Goal: Task Accomplishment & Management: Manage account settings

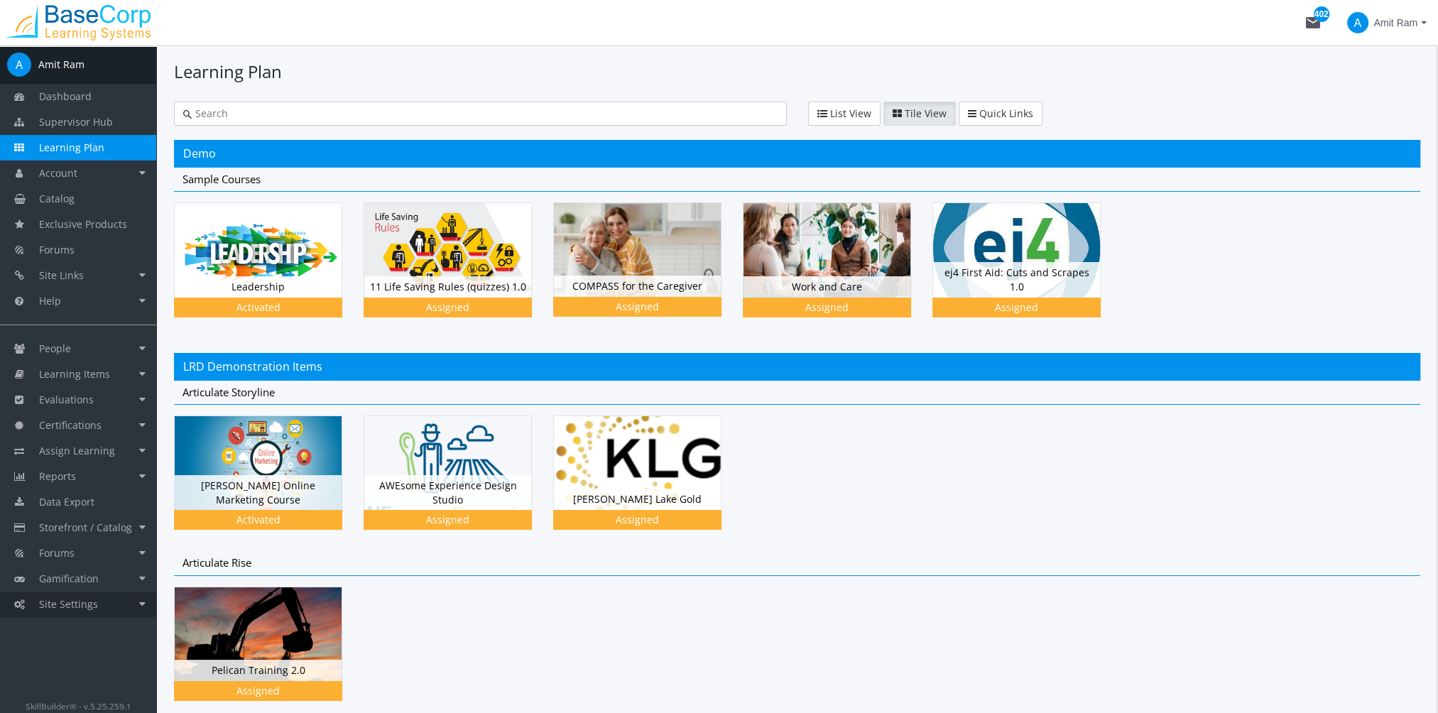
click at [114, 603] on link "Site Settings" at bounding box center [78, 604] width 156 height 26
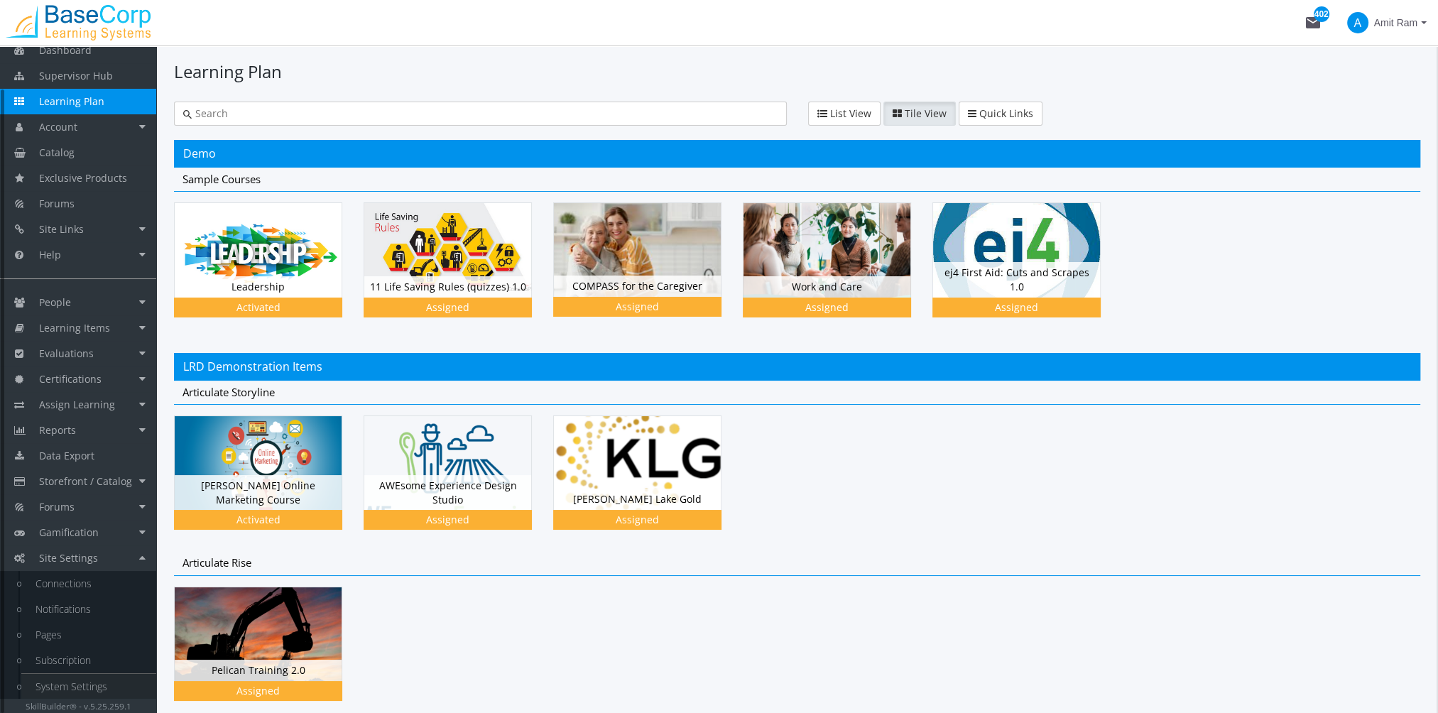
click at [99, 682] on link "System Settings" at bounding box center [88, 687] width 135 height 26
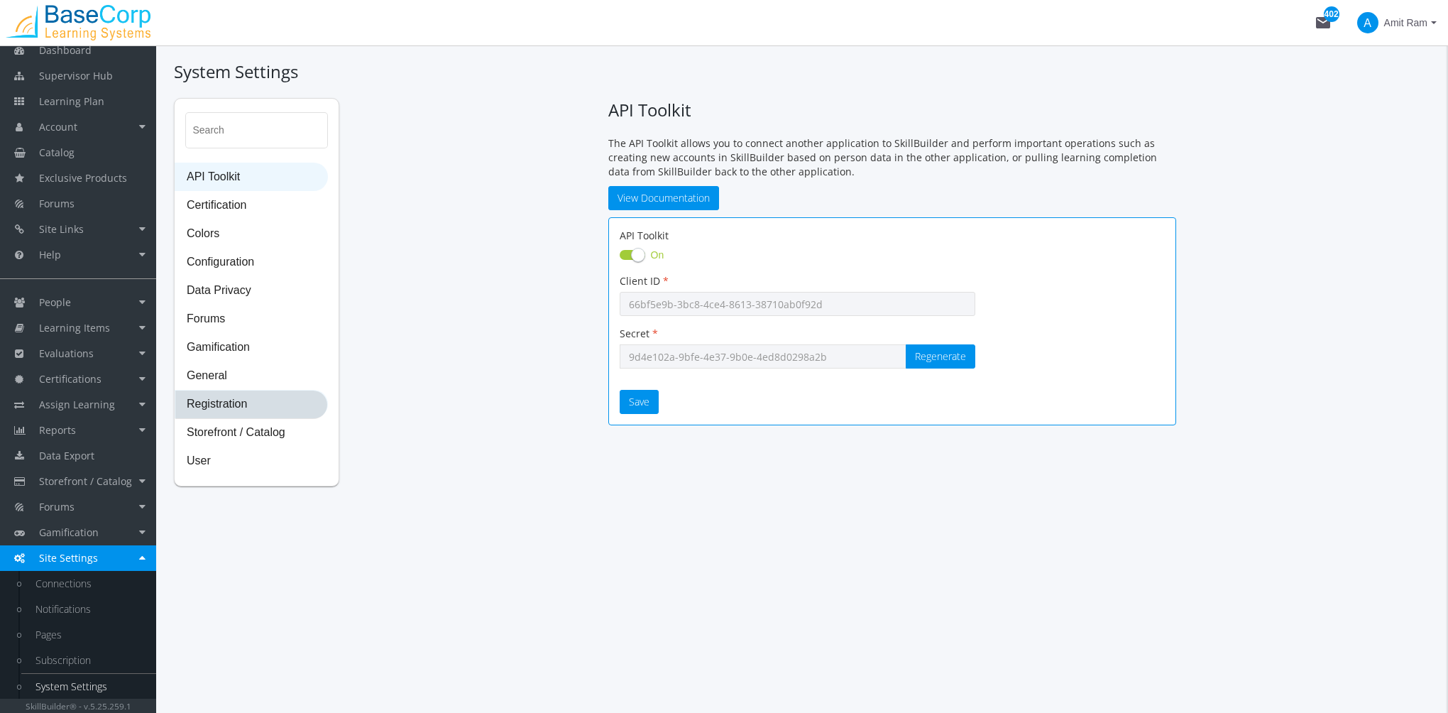
click at [241, 403] on span "Registration" at bounding box center [251, 405] width 152 height 28
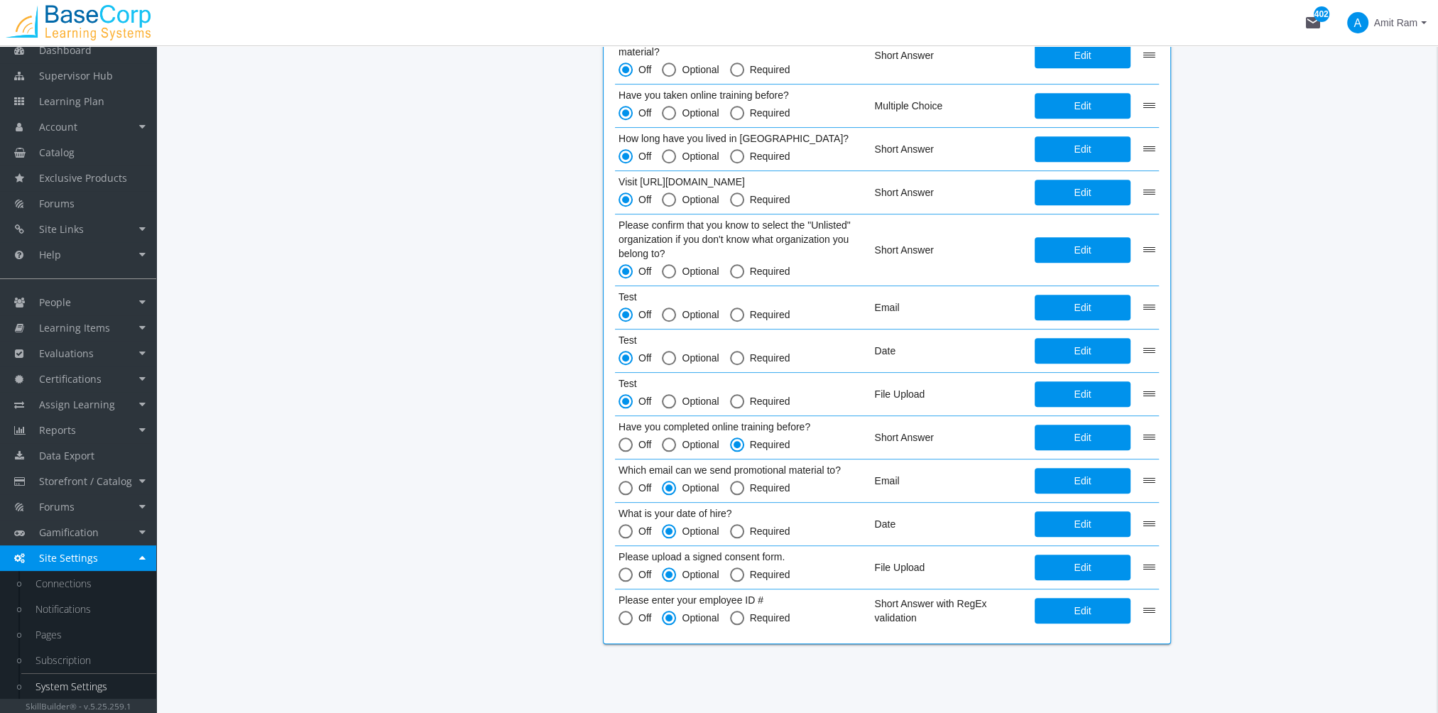
scroll to position [1793, 0]
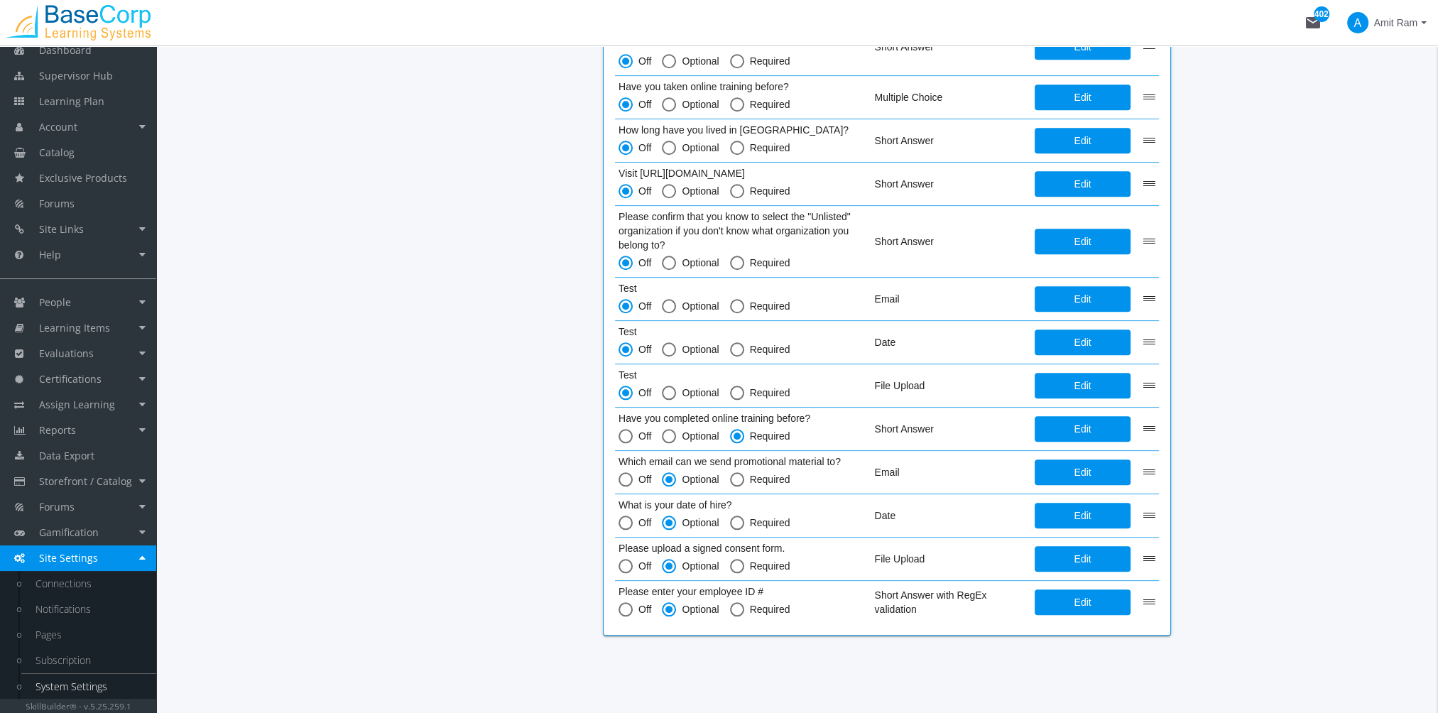
click at [736, 476] on span at bounding box center [737, 479] width 14 height 14
click at [736, 476] on input "Required" at bounding box center [737, 482] width 14 height 14
radio input "true"
click at [743, 518] on span at bounding box center [737, 522] width 14 height 14
click at [743, 518] on input "Required" at bounding box center [737, 525] width 14 height 14
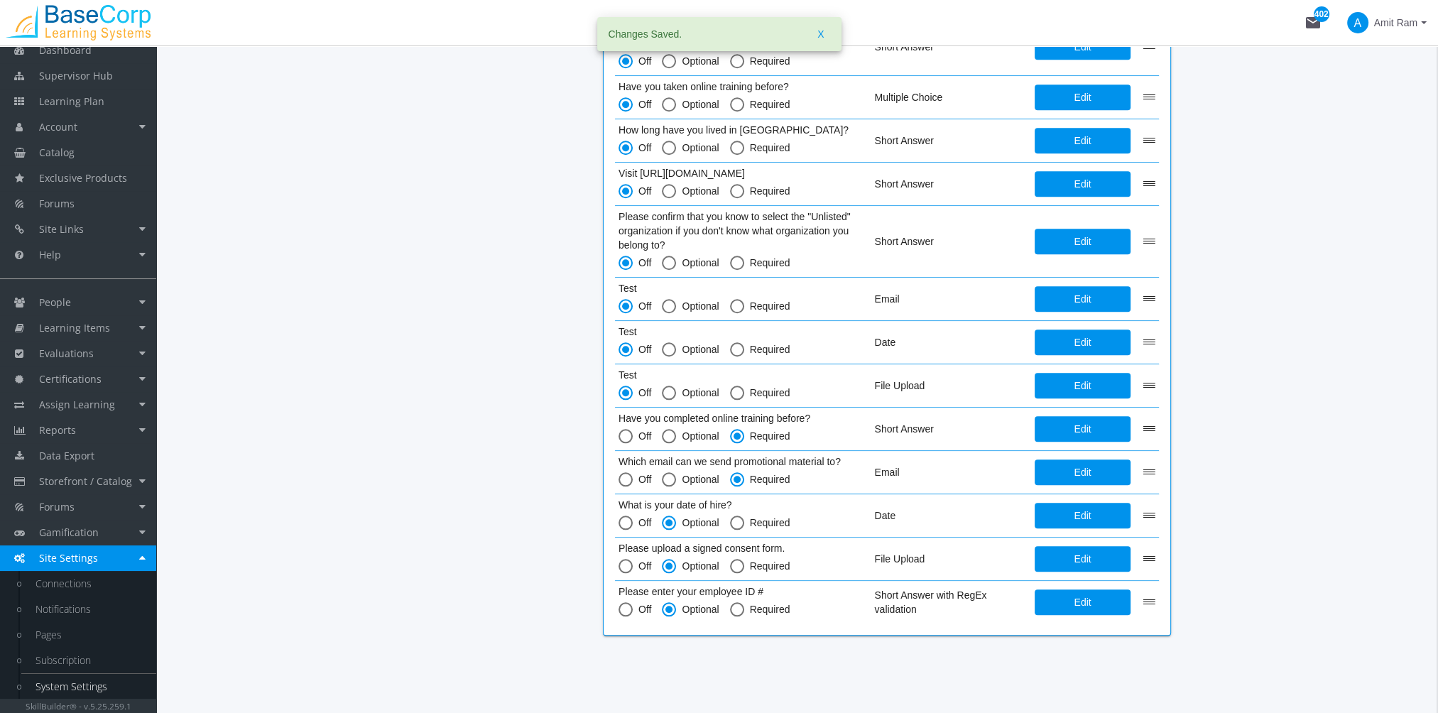
radio input "true"
click at [738, 559] on span at bounding box center [737, 566] width 14 height 14
click at [738, 562] on input "Required" at bounding box center [737, 569] width 14 height 14
radio input "true"
click at [741, 604] on span at bounding box center [737, 609] width 14 height 14
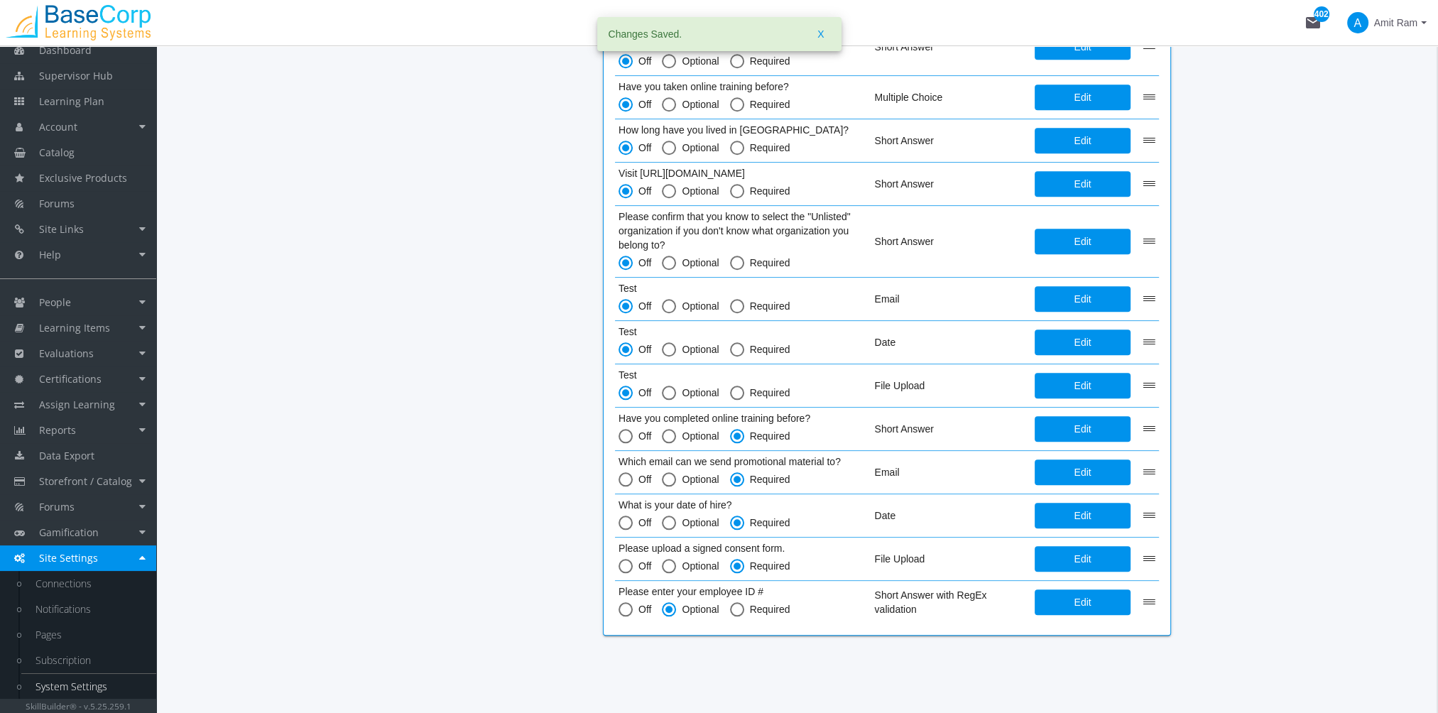
click at [741, 605] on input "Required" at bounding box center [737, 612] width 14 height 14
radio input "true"
click at [1389, 26] on span "Amit Ram" at bounding box center [1395, 23] width 43 height 26
click at [1380, 119] on link "Sign Out" at bounding box center [1368, 127] width 129 height 16
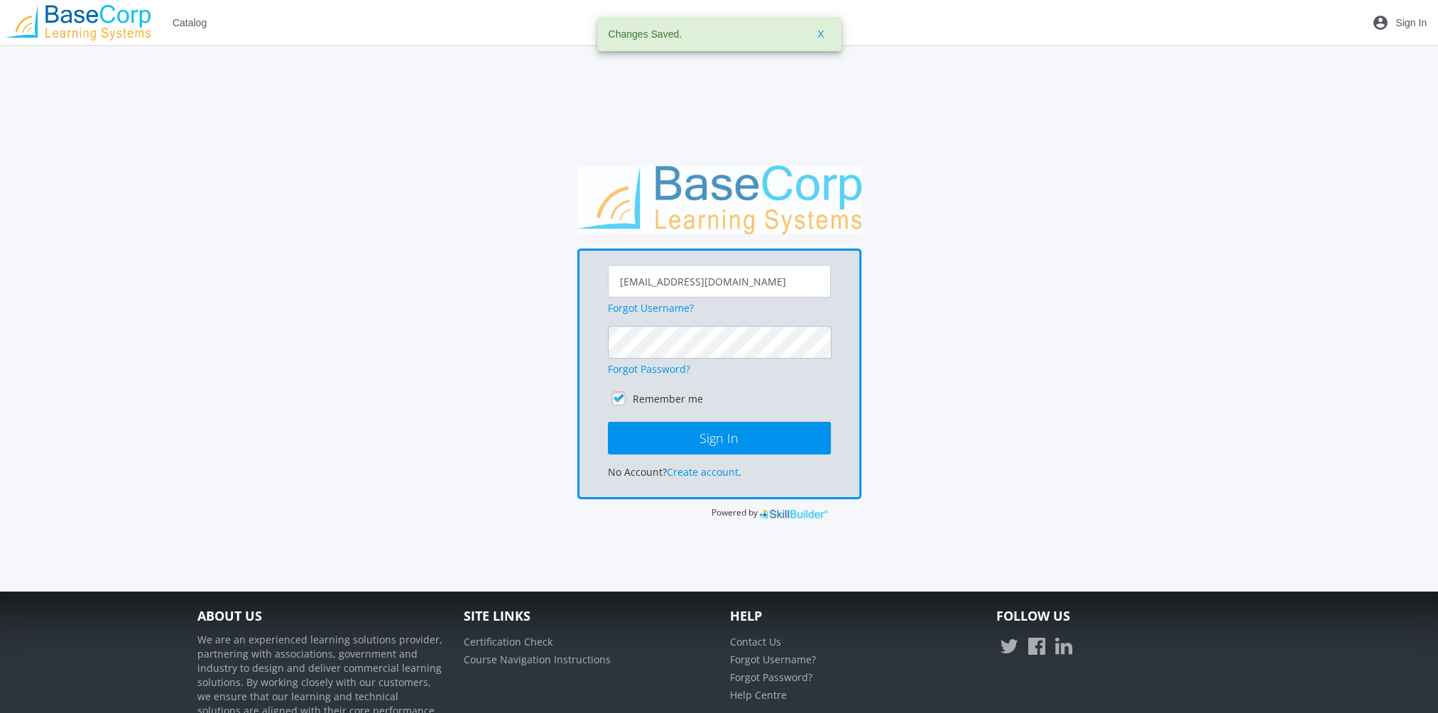
click at [608, 422] on button "Sign In" at bounding box center [719, 438] width 223 height 33
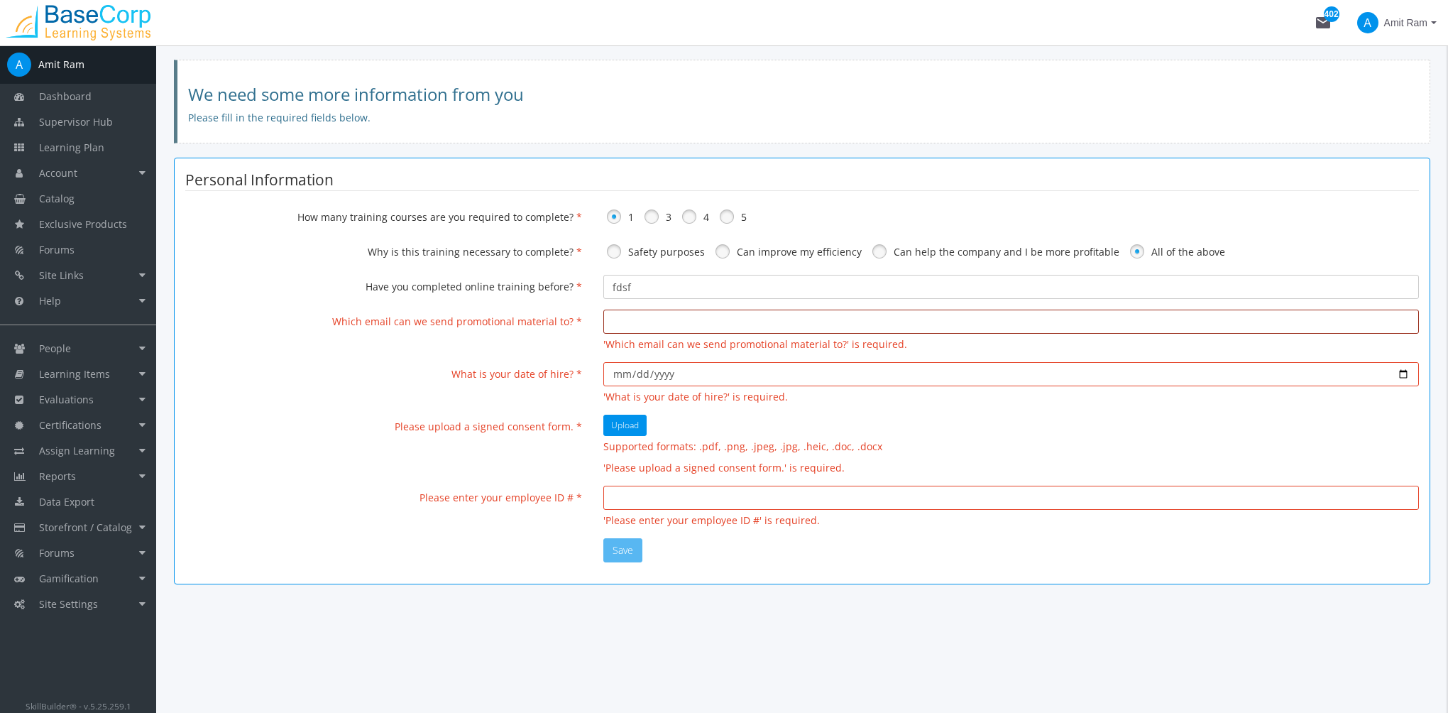
click at [651, 325] on input "email" at bounding box center [1012, 322] width 816 height 24
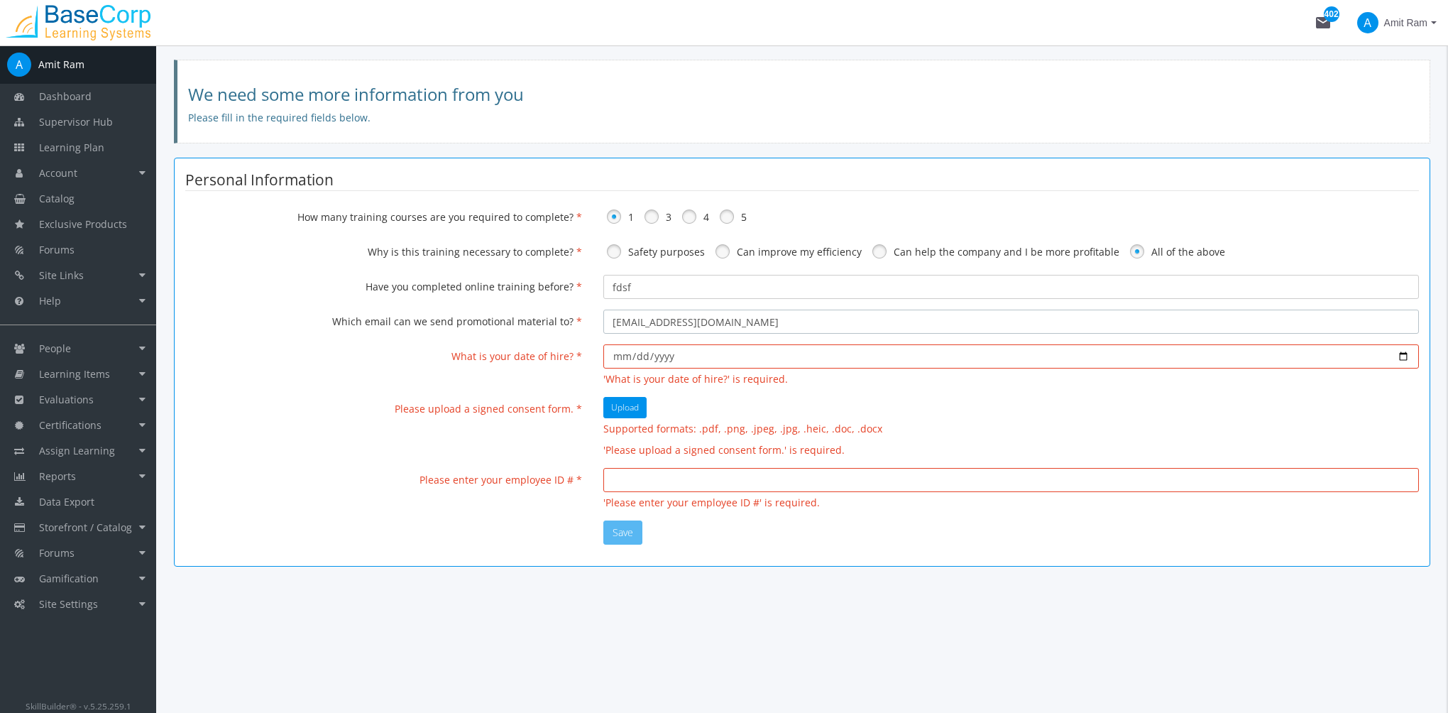
type input "[EMAIL_ADDRESS][DOMAIN_NAME]"
click at [662, 355] on input "date" at bounding box center [1012, 356] width 816 height 24
click at [625, 361] on input "date" at bounding box center [1012, 356] width 816 height 24
click at [1400, 355] on input "date" at bounding box center [1012, 356] width 816 height 24
type input "[DATE]"
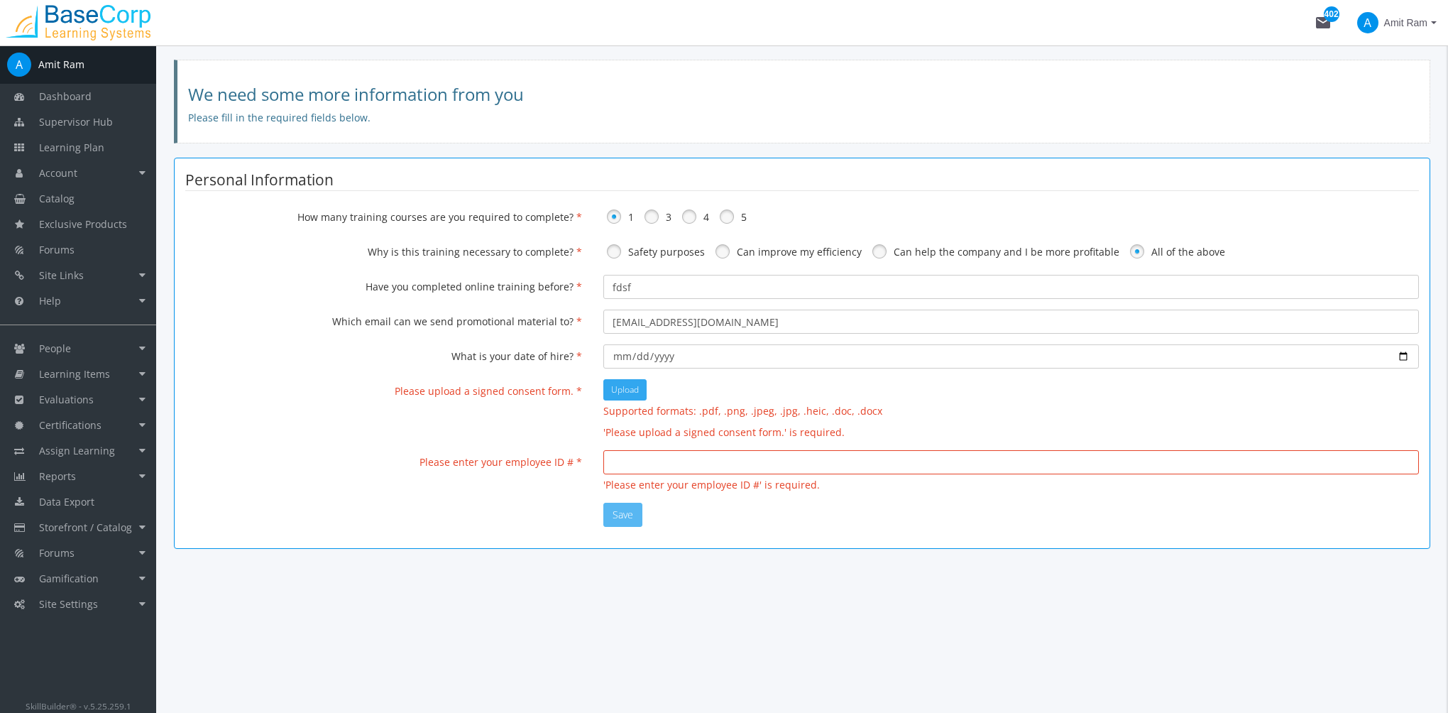
click at [625, 386] on span "Upload" at bounding box center [625, 389] width 28 height 12
type input "C:\fakepath\Getting Started Guide.pdf"
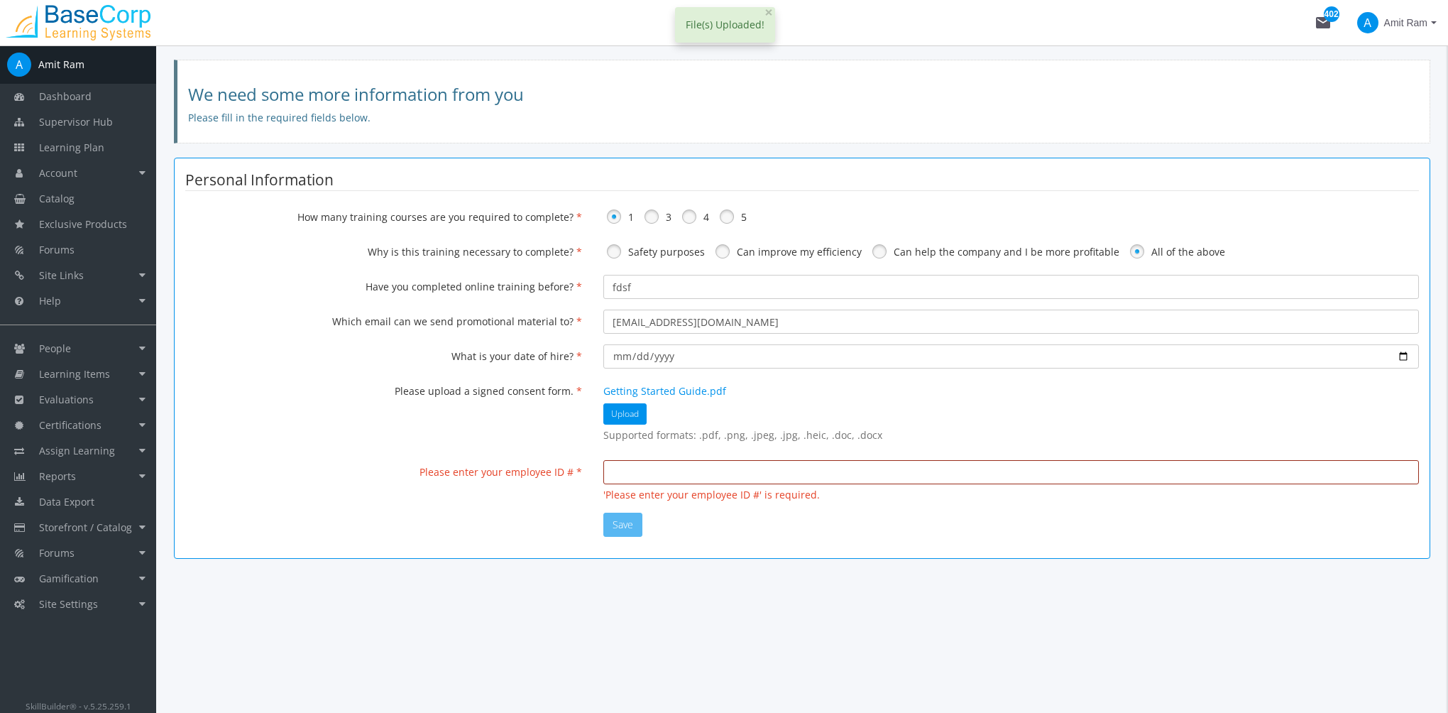
click at [713, 466] on input "text" at bounding box center [1012, 472] width 816 height 24
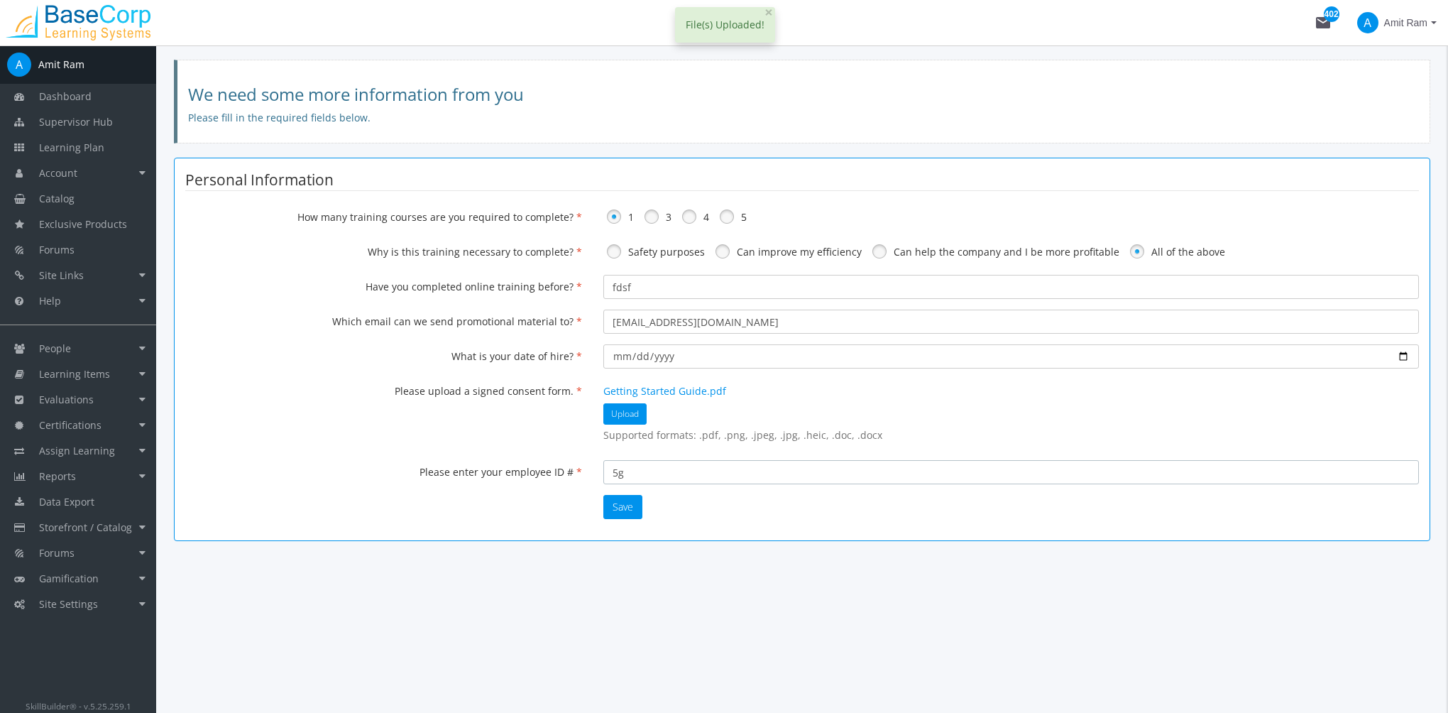
click at [748, 477] on input "5g" at bounding box center [1012, 472] width 816 height 24
click at [678, 477] on input "5g" at bounding box center [1012, 472] width 816 height 24
type input "5"
type input "5555555"
click at [623, 511] on button "Save" at bounding box center [623, 507] width 39 height 24
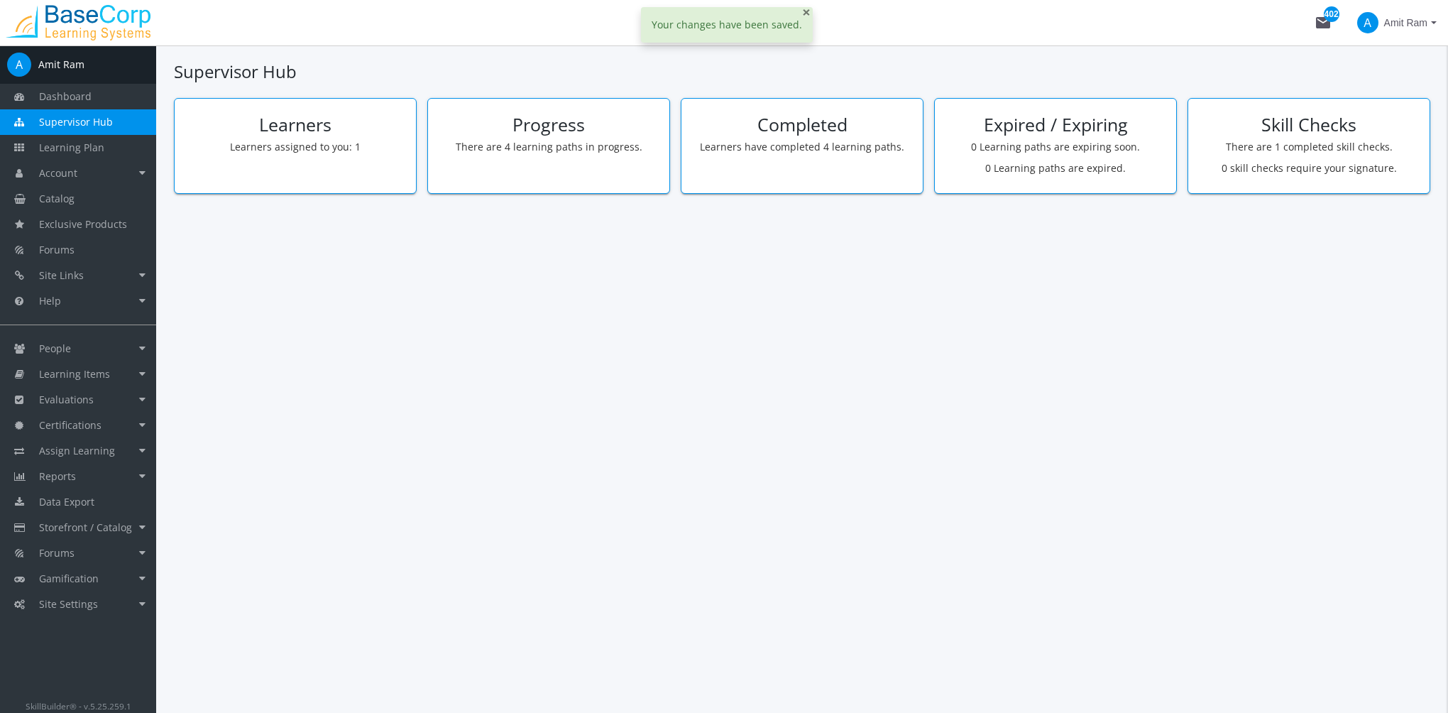
click at [802, 15] on span "×" at bounding box center [806, 12] width 9 height 20
click at [145, 599] on link "Site Settings" at bounding box center [78, 604] width 156 height 26
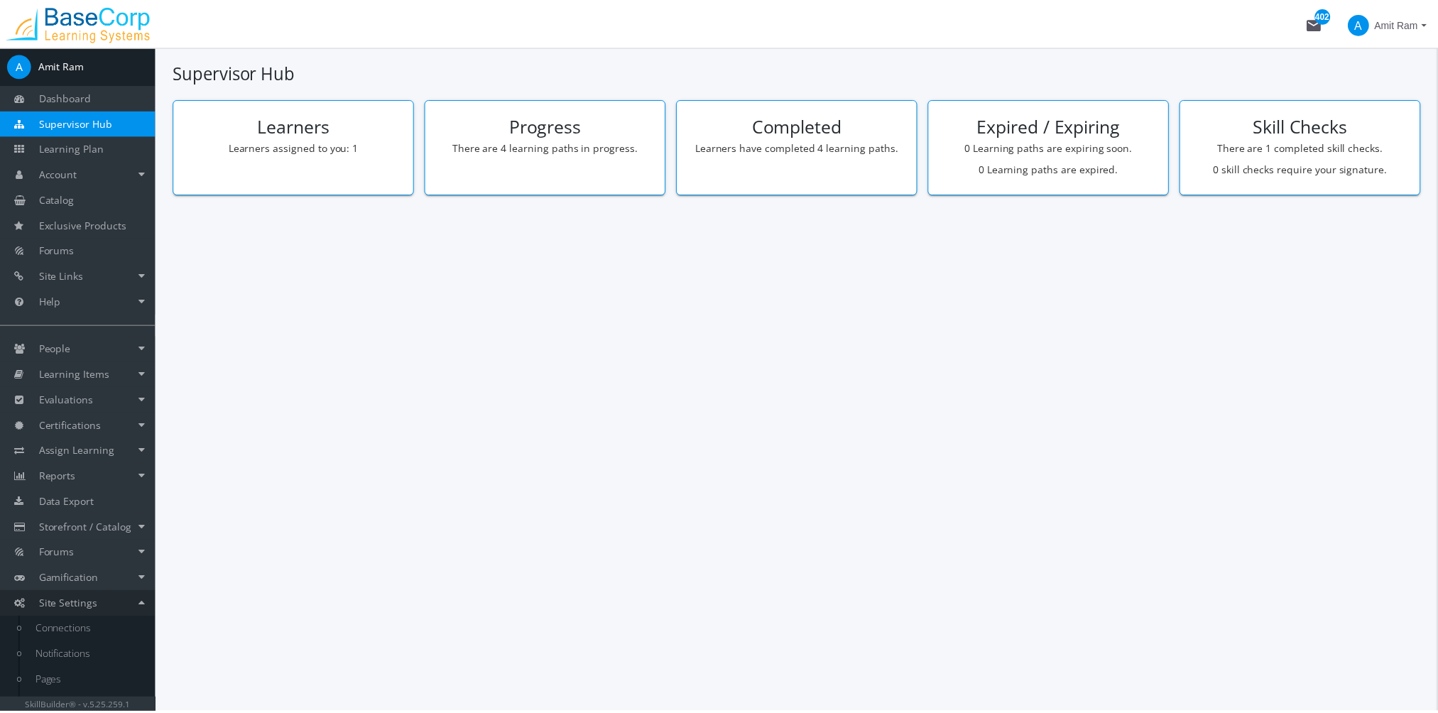
scroll to position [46, 0]
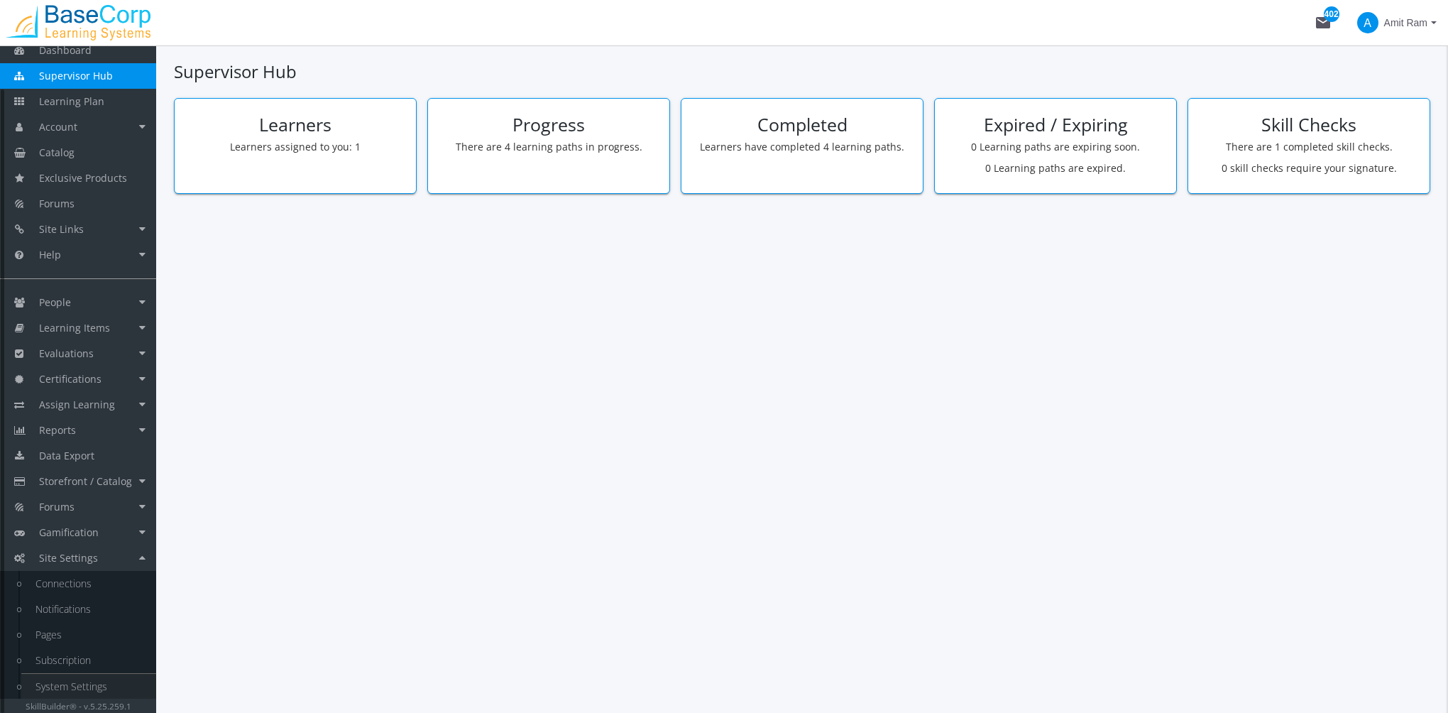
click at [102, 676] on link "System Settings" at bounding box center [88, 687] width 135 height 26
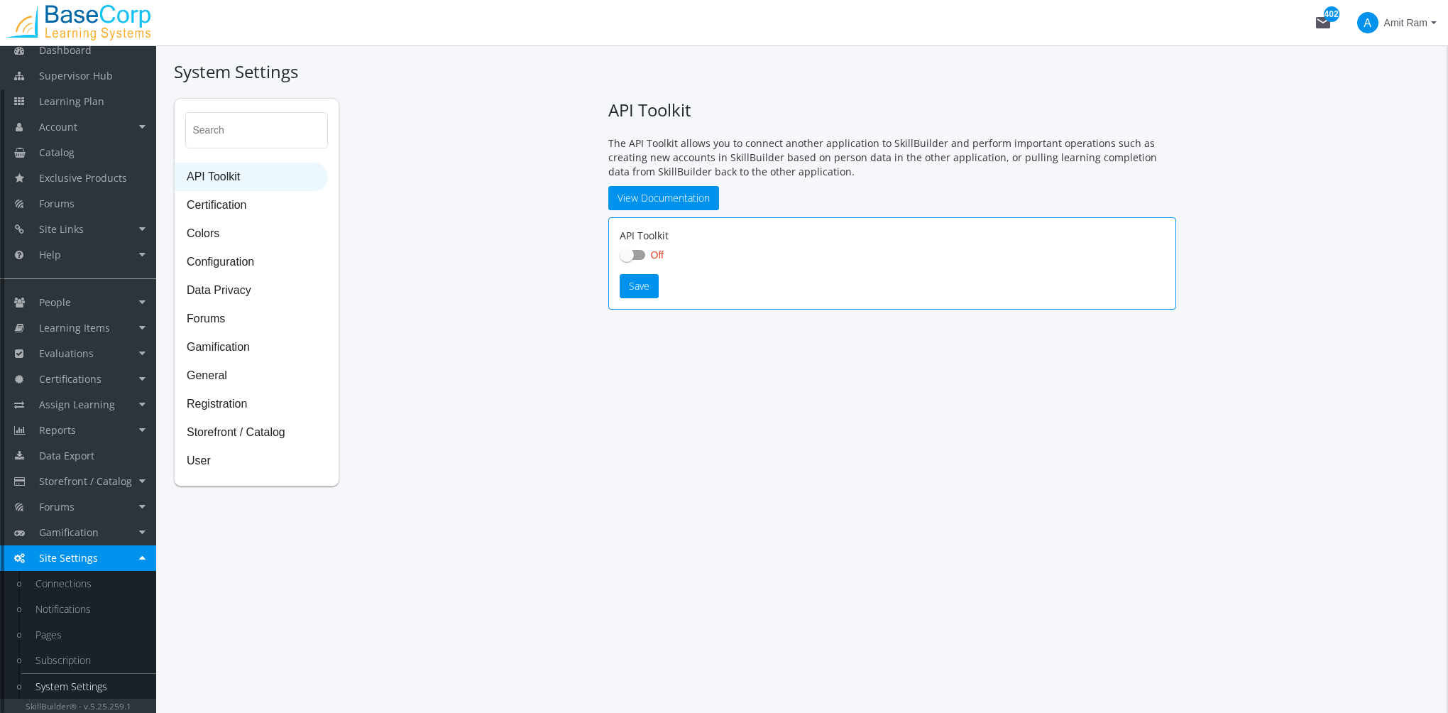
checkbox input "true"
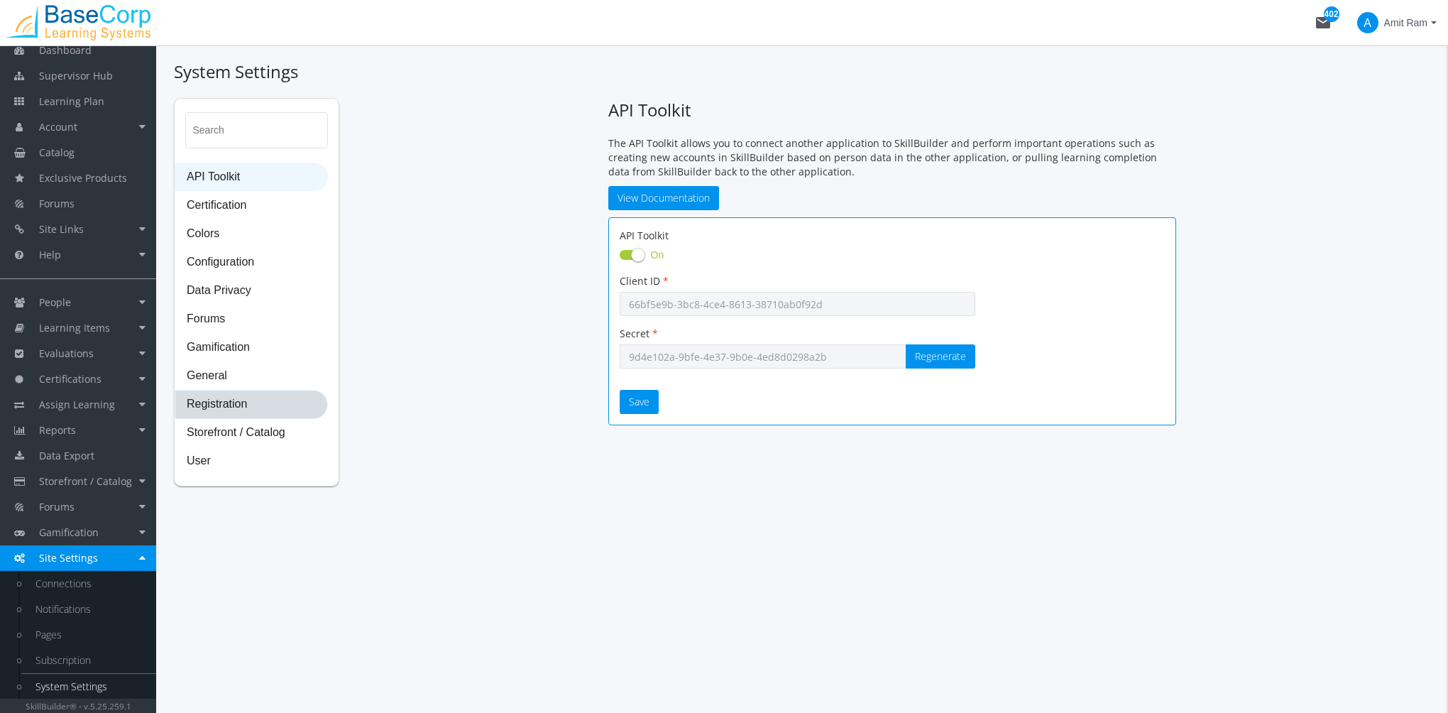
click at [256, 409] on span "Registration" at bounding box center [251, 405] width 152 height 28
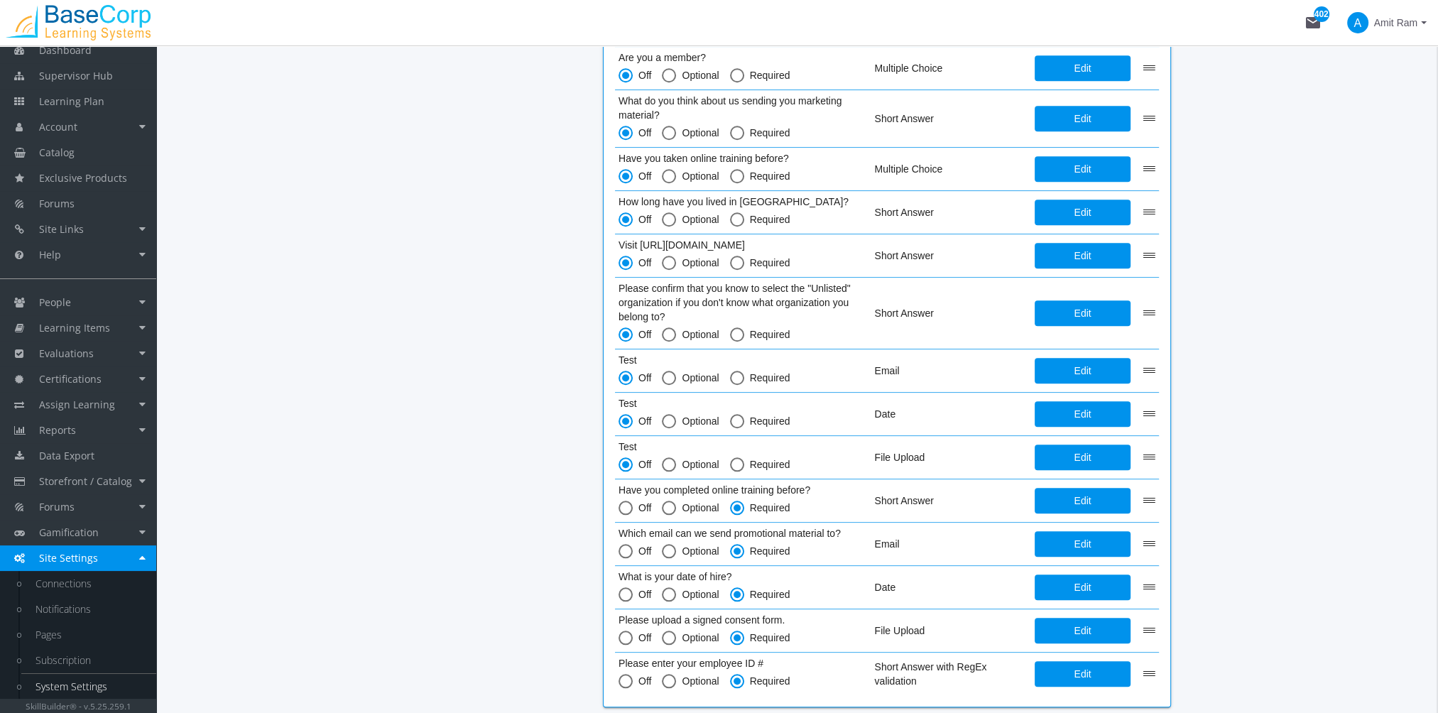
scroll to position [1793, 0]
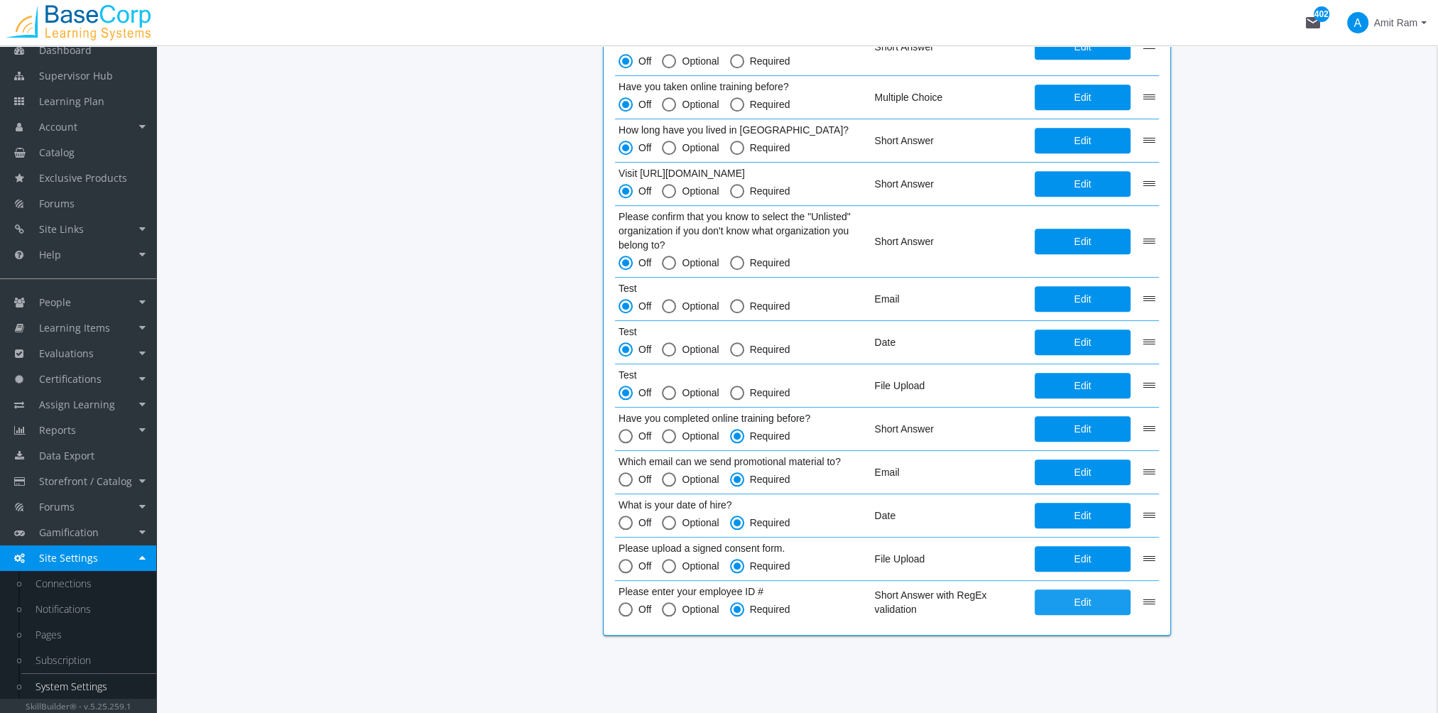
click at [1088, 606] on span "Edit" at bounding box center [1082, 602] width 73 height 26
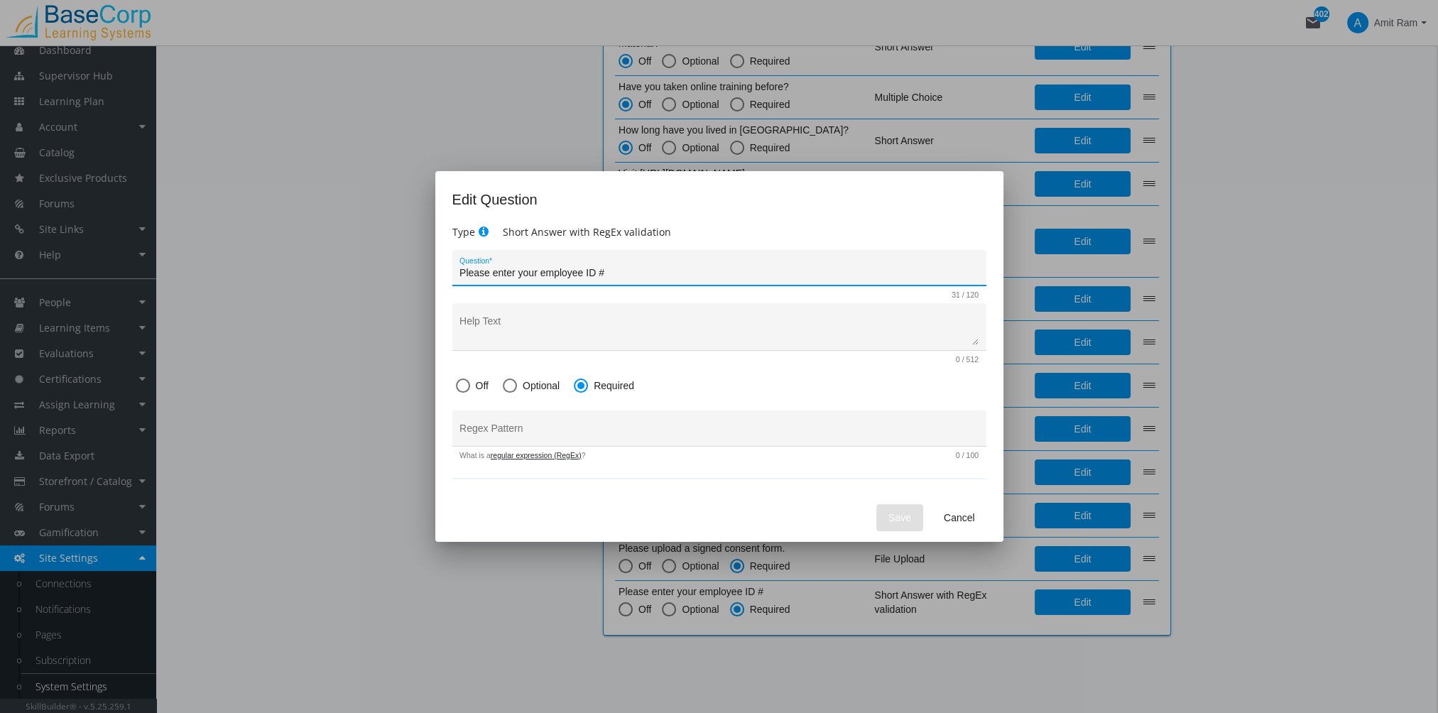
click at [555, 454] on link "regular expression (RegEx)" at bounding box center [536, 455] width 91 height 9
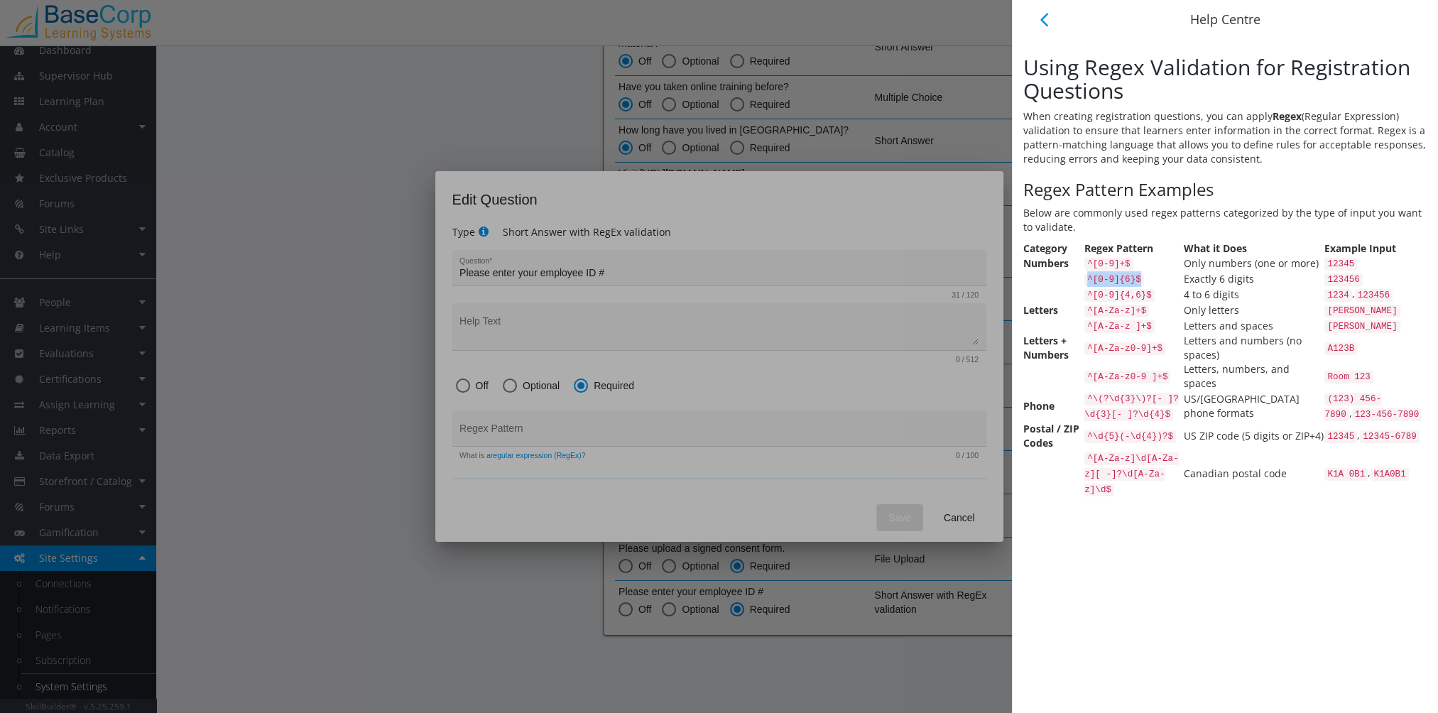
drag, startPoint x: 1150, startPoint y: 294, endPoint x: 1089, endPoint y: 293, distance: 60.4
click at [1089, 287] on tr "^[0-9]{6}$ Exactly 6 digits 123456" at bounding box center [1224, 279] width 403 height 16
copy tr "^[0-9]{6}$"
click at [602, 426] on div at bounding box center [719, 356] width 1438 height 713
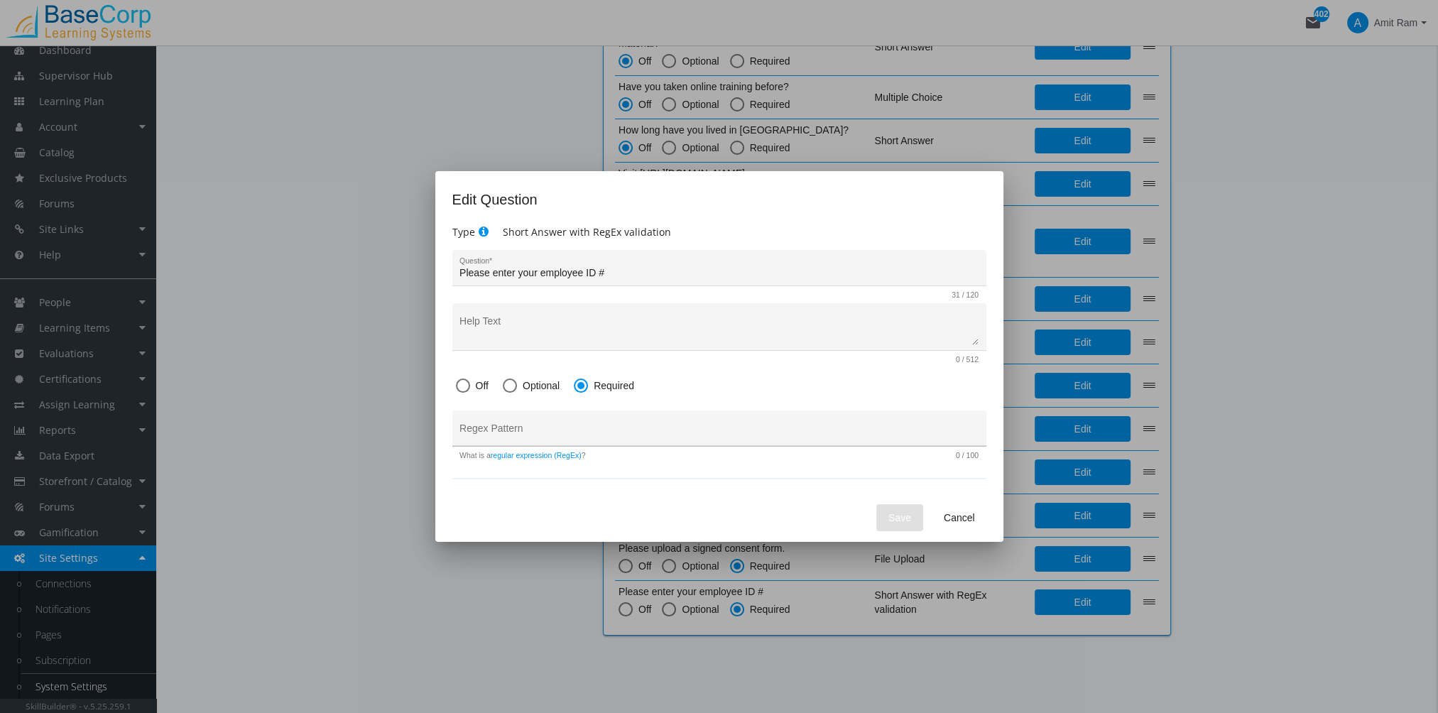
click at [594, 432] on input "Regex Pattern" at bounding box center [718, 433] width 519 height 11
paste input "^[0-9]{6}$"
click at [477, 437] on input "^[0-9]{6}$" at bounding box center [718, 433] width 519 height 11
type input "^[0-9]{6}$"
click at [900, 513] on span "Save" at bounding box center [899, 518] width 23 height 26
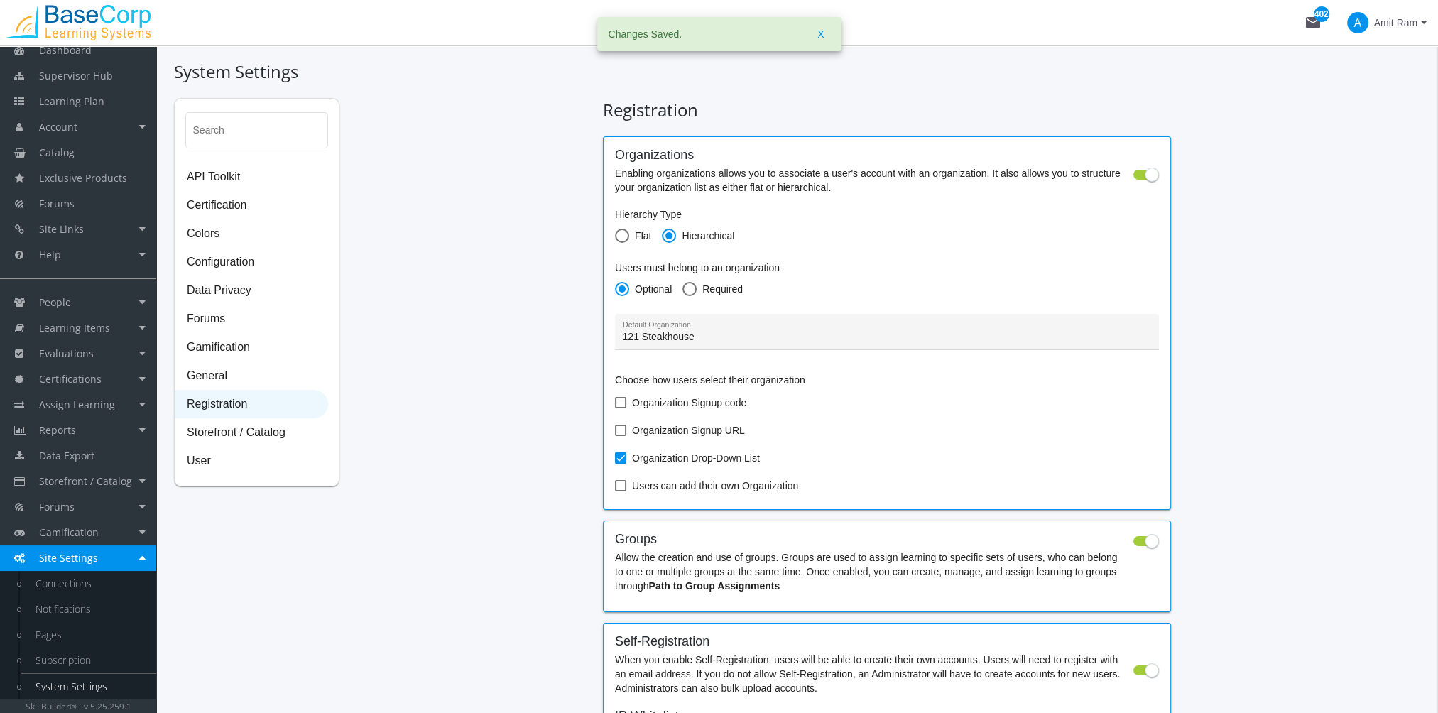
scroll to position [1793, 0]
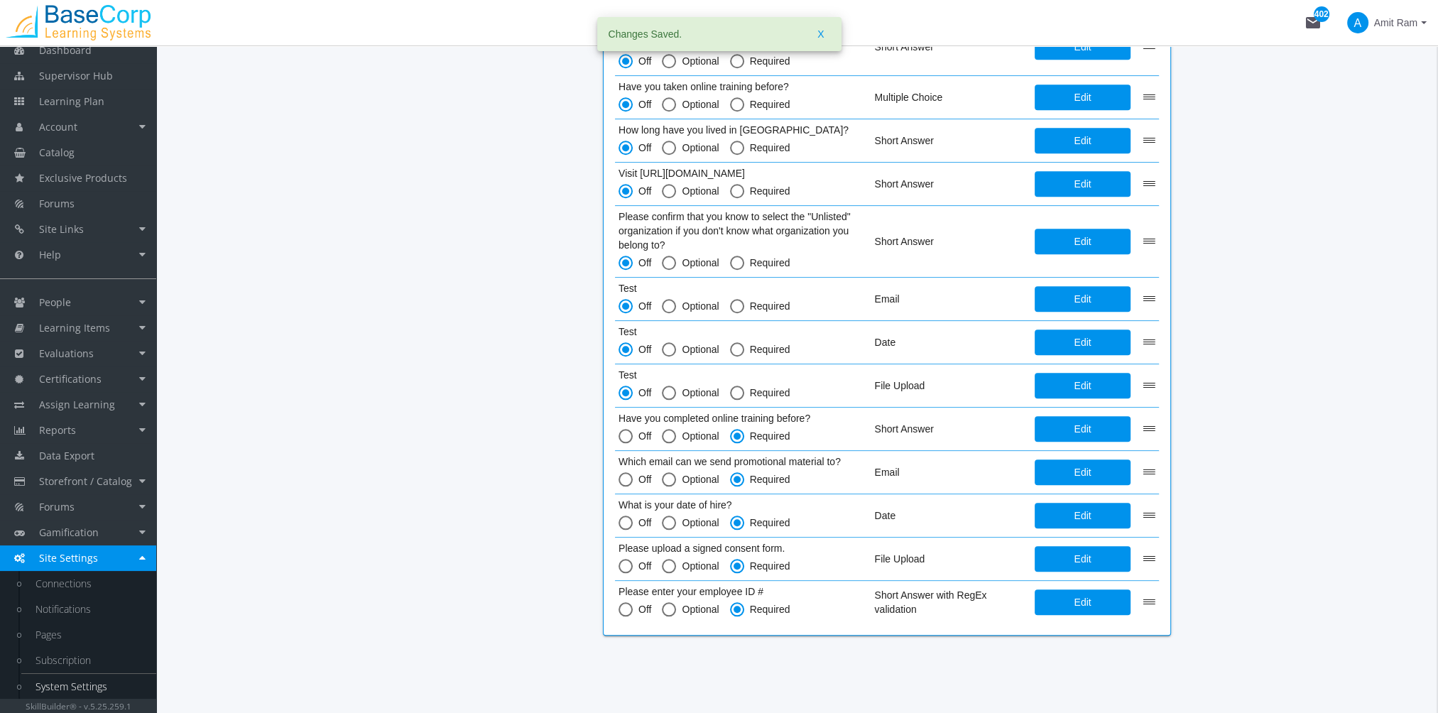
click at [1054, 589] on span "Edit" at bounding box center [1082, 602] width 73 height 26
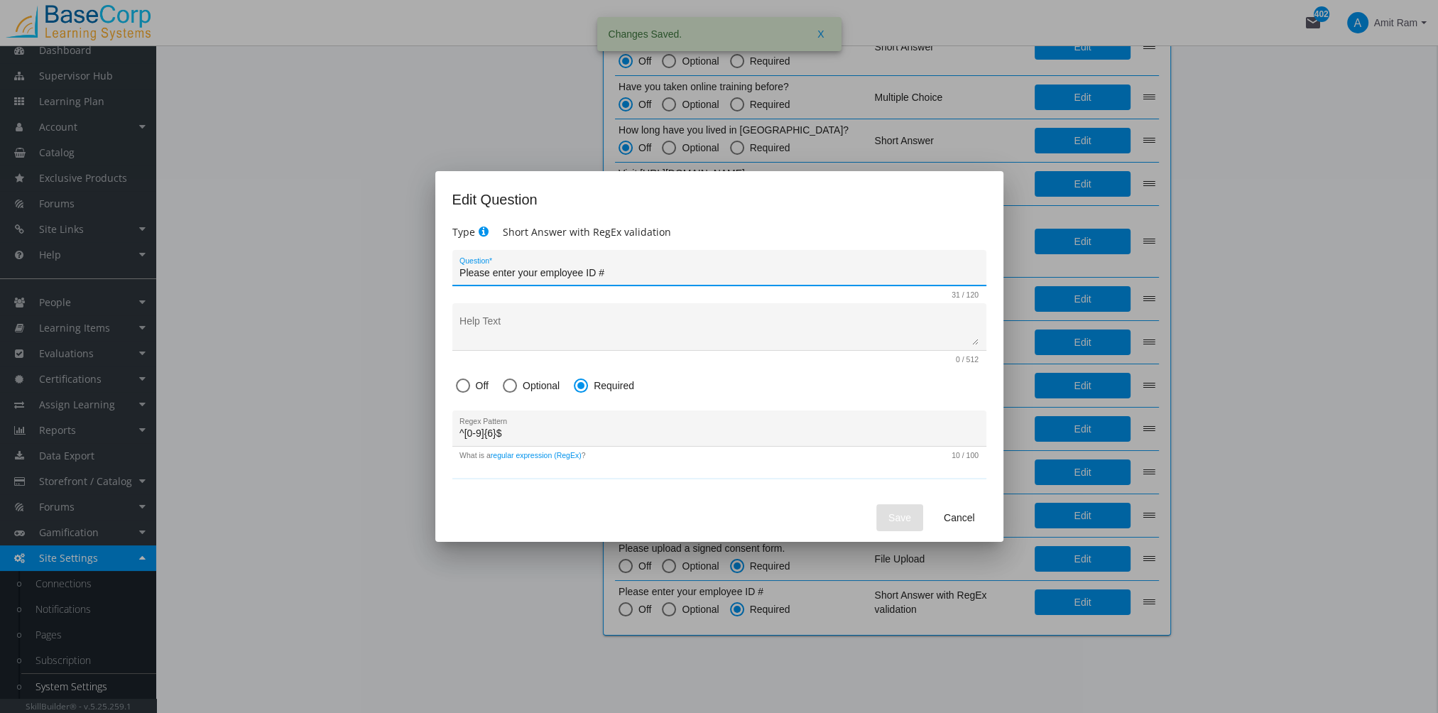
click at [966, 517] on span "Cancel" at bounding box center [959, 518] width 31 height 26
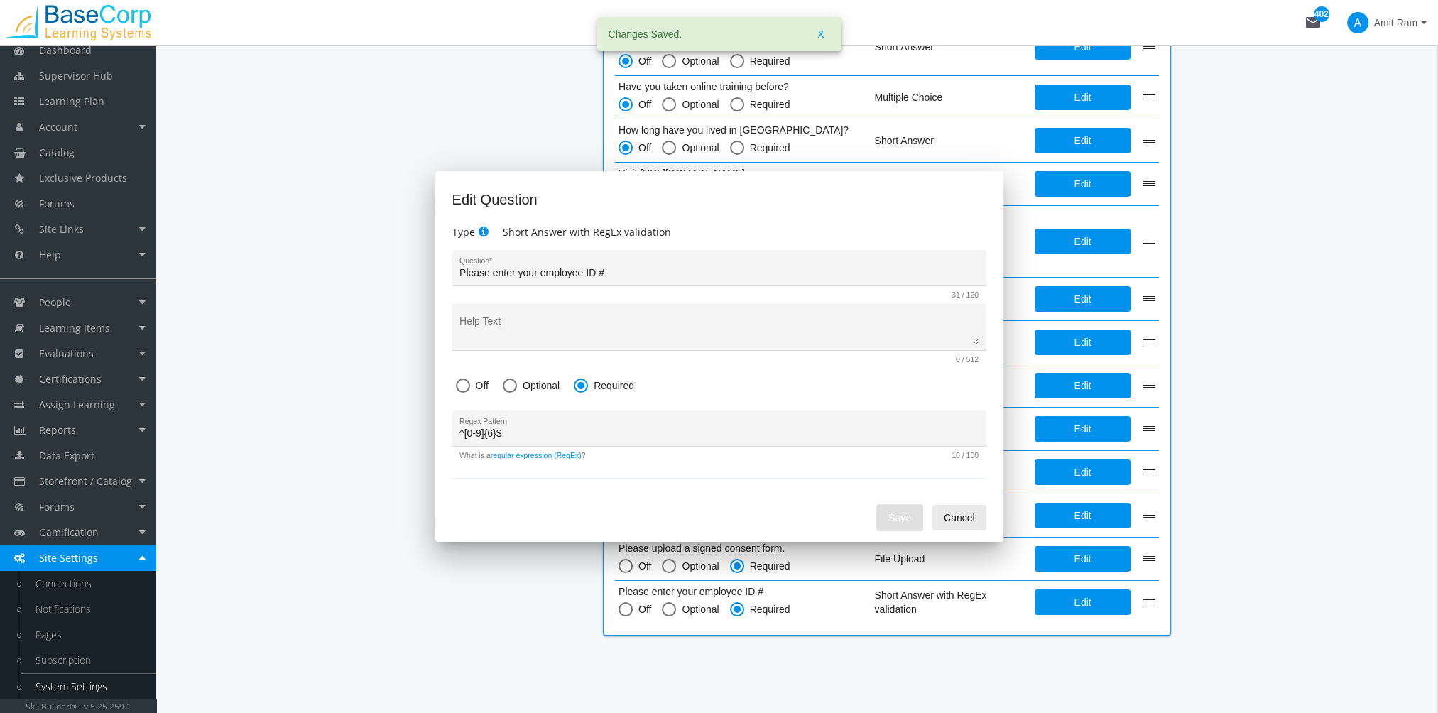
scroll to position [1793, 0]
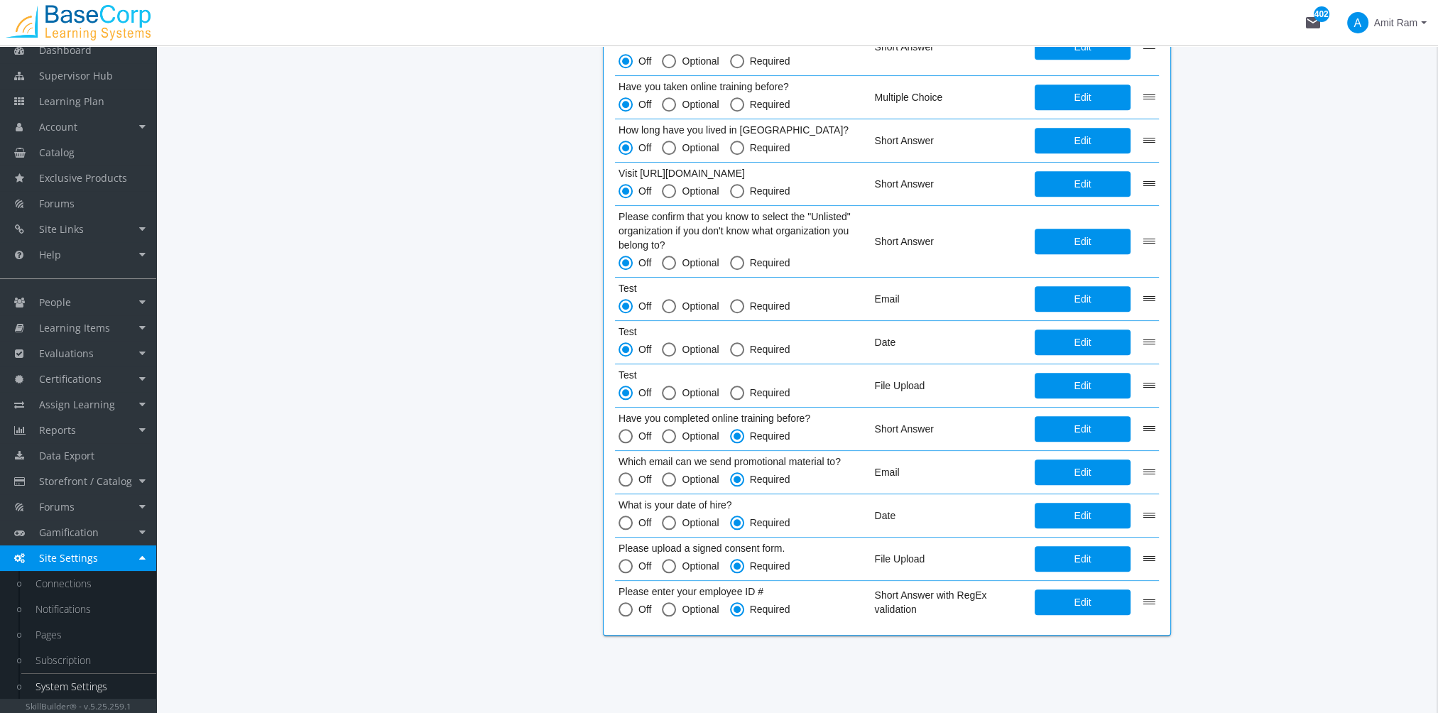
click at [1413, 21] on span "Amit Ram" at bounding box center [1395, 23] width 43 height 26
click at [1373, 119] on link "Sign Out" at bounding box center [1368, 127] width 129 height 16
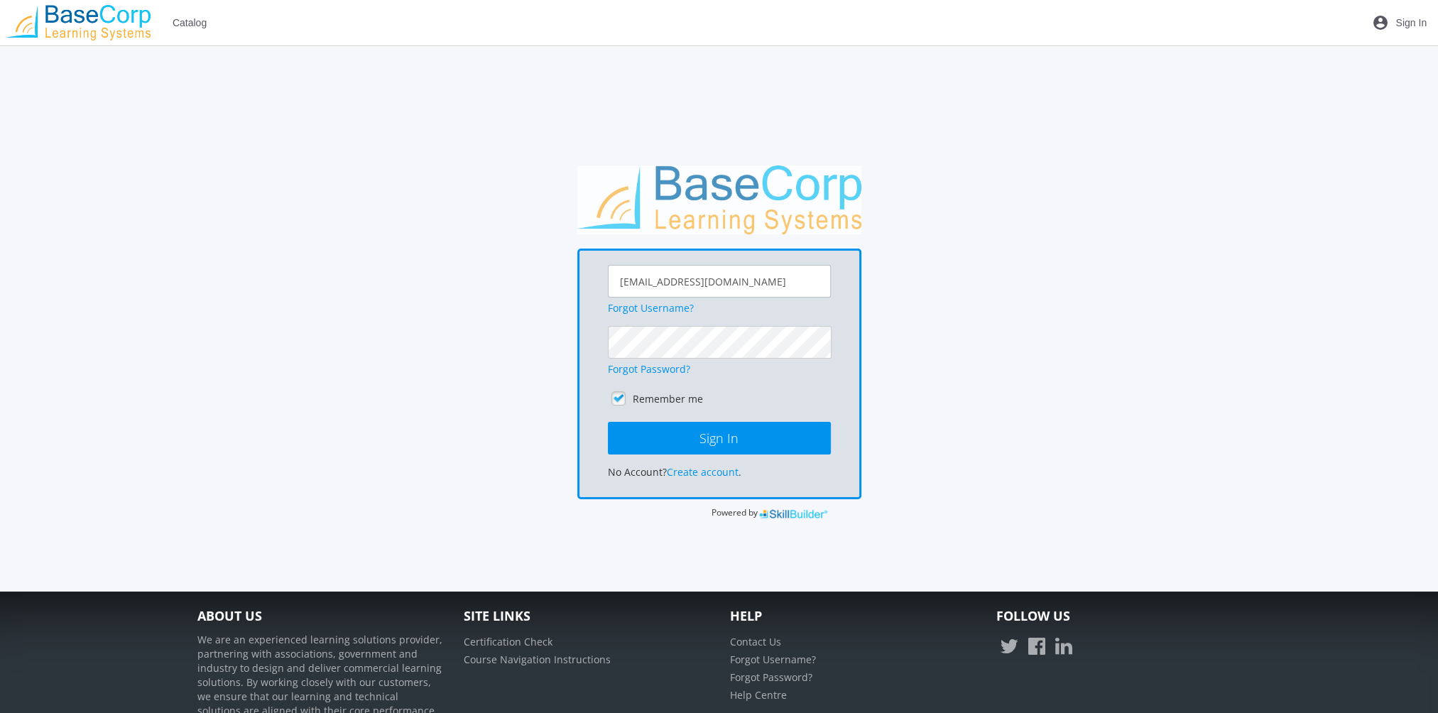
drag, startPoint x: 680, startPoint y: 285, endPoint x: 466, endPoint y: 305, distance: 214.6
click at [471, 304] on div "[EMAIL_ADDRESS][DOMAIN_NAME] Forgot Username? Forgot Password? Remember me Sign…" at bounding box center [719, 342] width 1058 height 355
type input "[EMAIL_ADDRESS][DOMAIN_NAME]"
click at [608, 422] on button "Sign In" at bounding box center [719, 438] width 223 height 33
